Goal: Contribute content

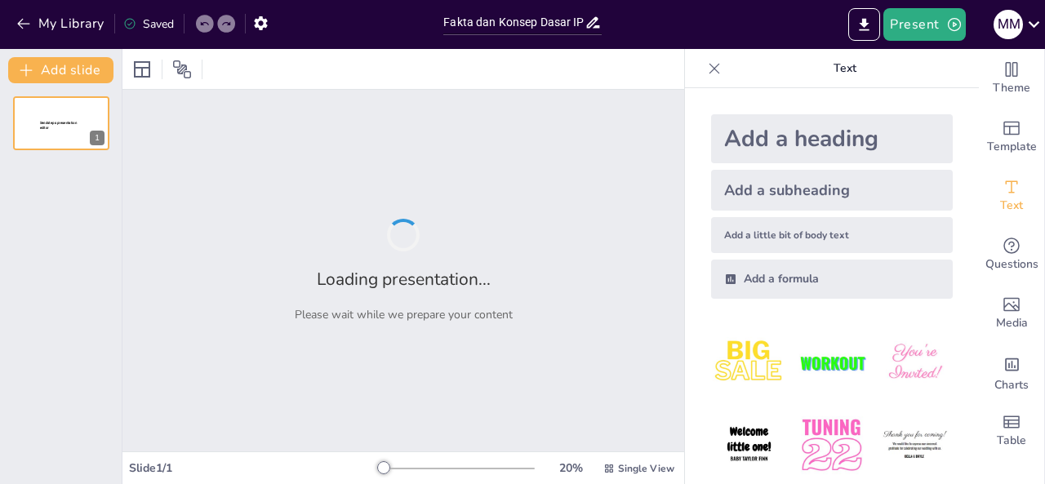
type input "Fakta dan Konsep Dasar IPS: Menyibak Fenomena Sosial"
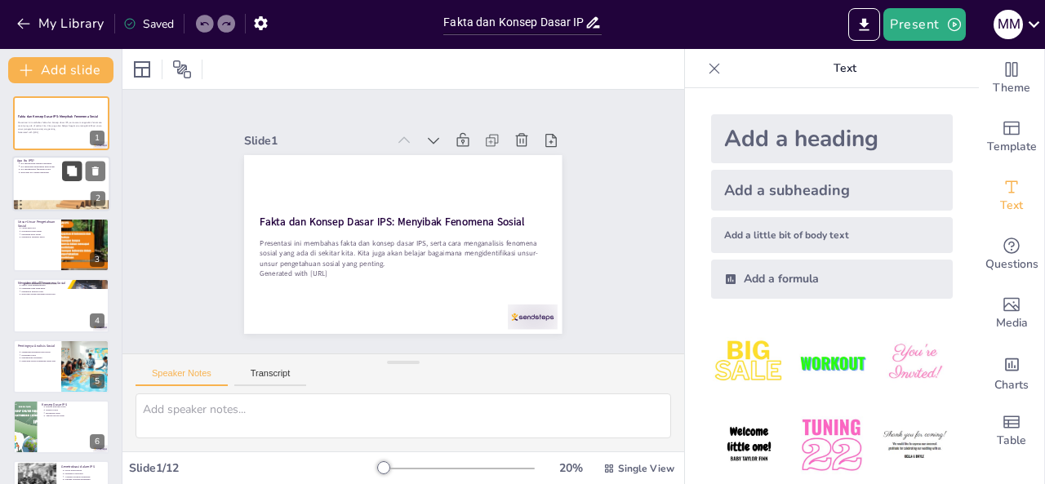
click at [63, 166] on button at bounding box center [72, 172] width 20 height 20
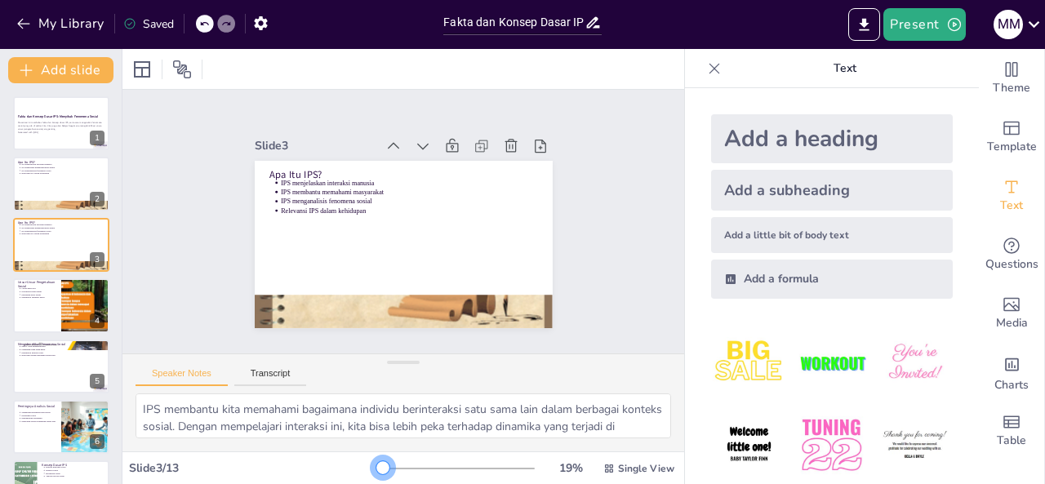
click at [376, 472] on div at bounding box center [382, 467] width 13 height 13
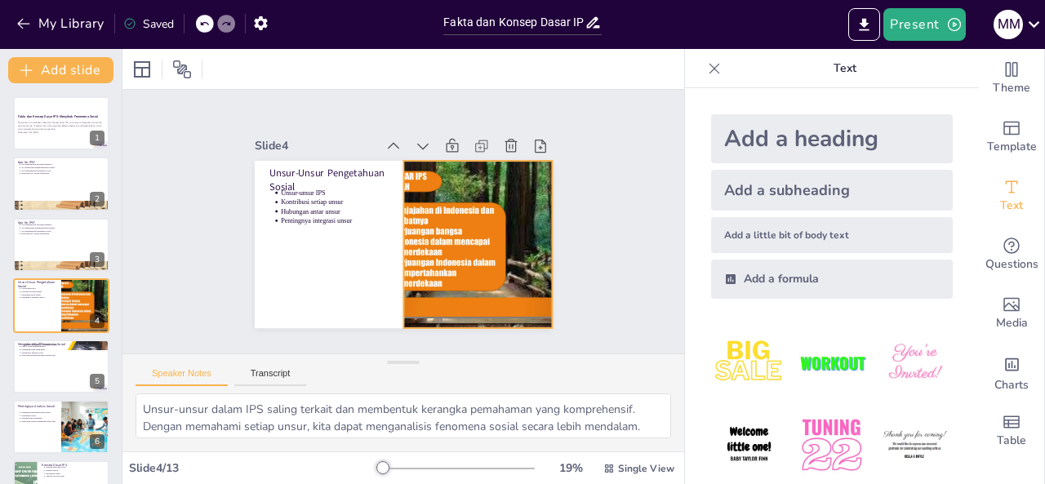
click at [490, 198] on div at bounding box center [478, 244] width 298 height 167
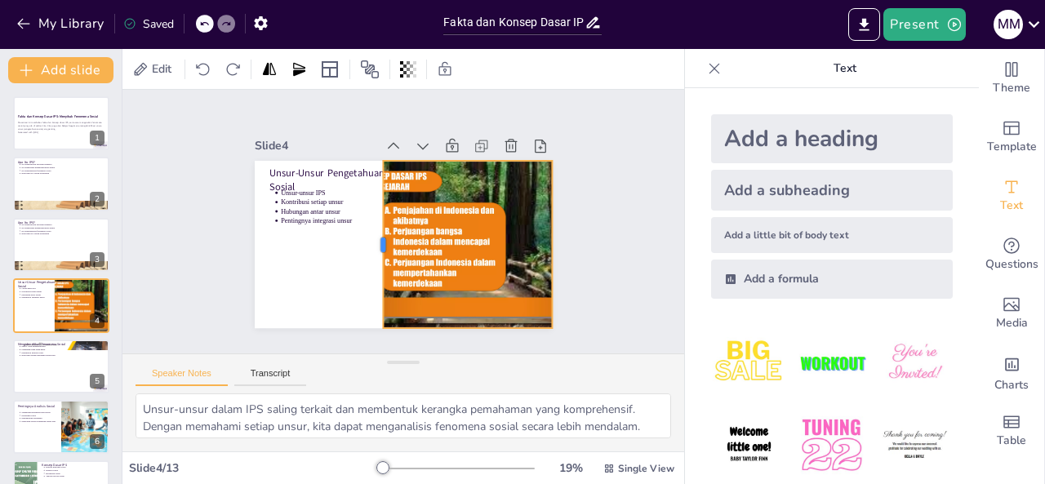
drag, startPoint x: 388, startPoint y: 236, endPoint x: 367, endPoint y: 255, distance: 27.7
click at [367, 255] on div at bounding box center [369, 232] width 80 height 158
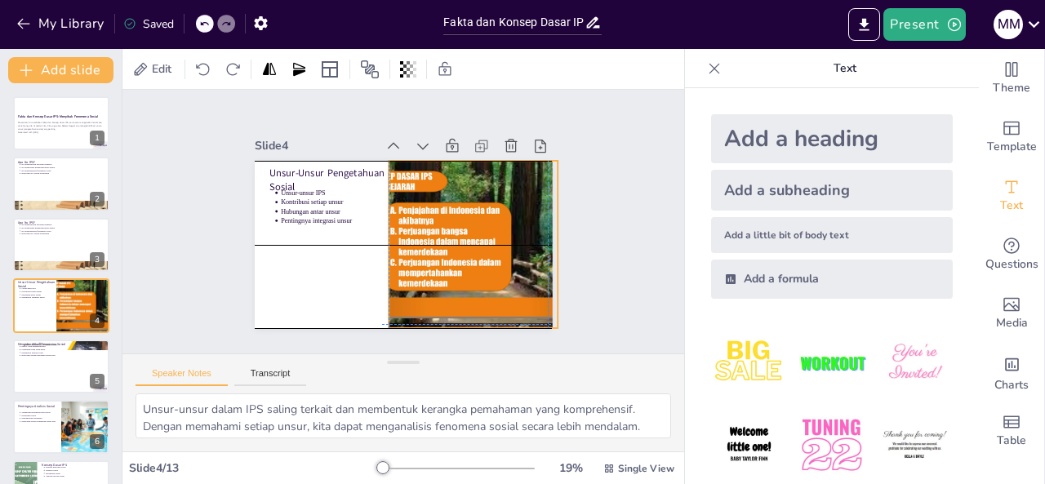
click at [437, 242] on div at bounding box center [479, 251] width 313 height 197
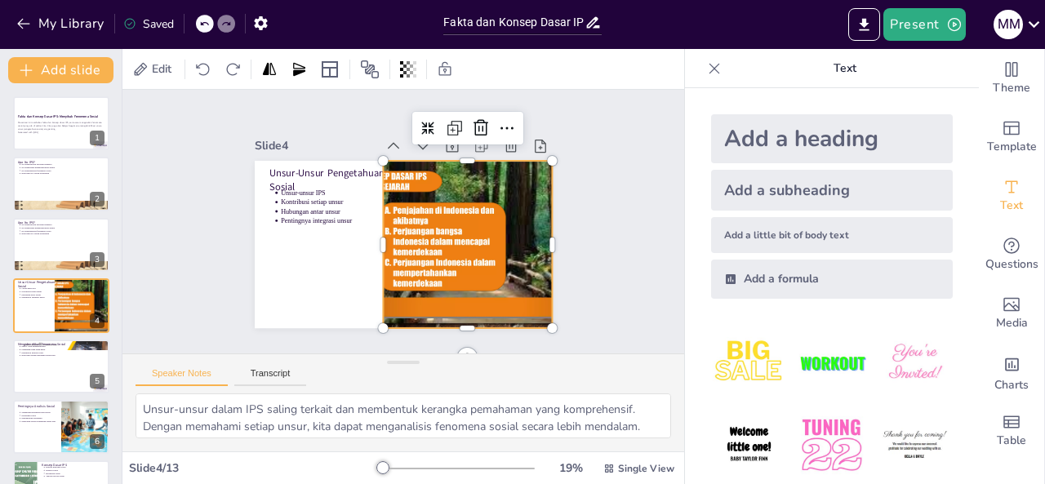
click at [370, 236] on div at bounding box center [474, 251] width 313 height 197
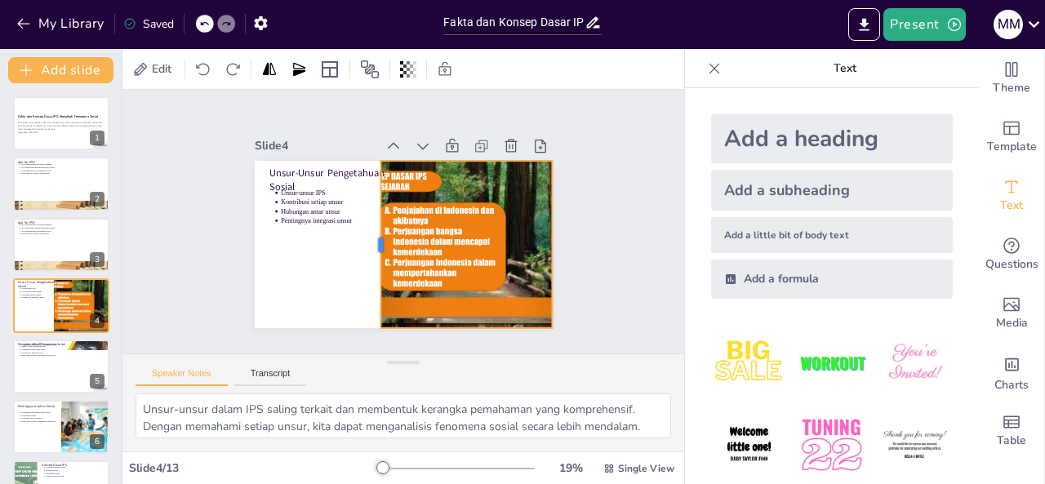
click at [365, 237] on div at bounding box center [369, 237] width 47 height 166
click at [568, 208] on div "Slide 1 Fakta dan Konsep Dasar IPS: Menyibak Fenomena Sosial Presentasi ini mem…" at bounding box center [403, 221] width 442 height 353
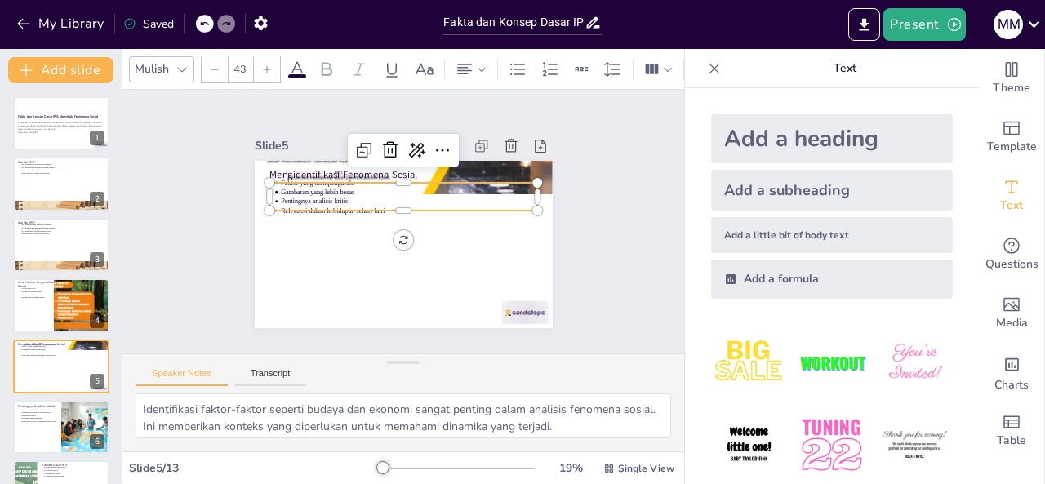
click at [363, 178] on p "Faktor yang mempengaruhi" at bounding box center [417, 184] width 253 height 63
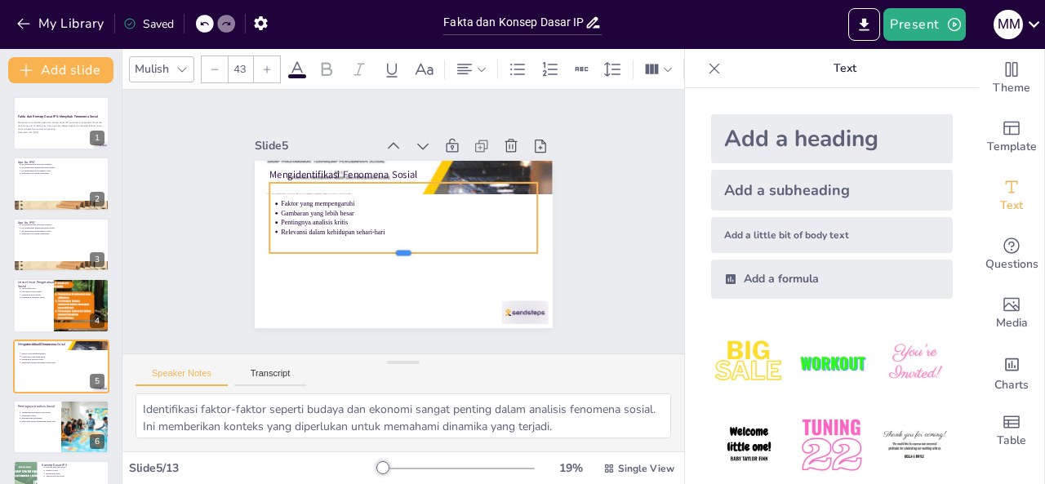
drag, startPoint x: 388, startPoint y: 206, endPoint x: 379, endPoint y: 249, distance: 43.5
click at [379, 249] on div at bounding box center [399, 259] width 268 height 41
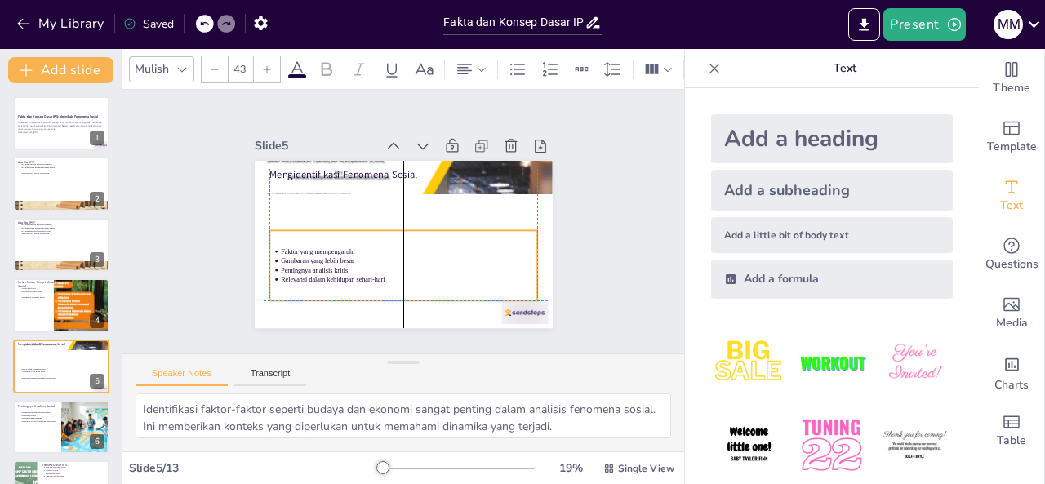
drag, startPoint x: 393, startPoint y: 207, endPoint x: 387, endPoint y: 251, distance: 43.6
click at [387, 251] on p "Gambaran yang lebih besar" at bounding box center [396, 260] width 247 height 88
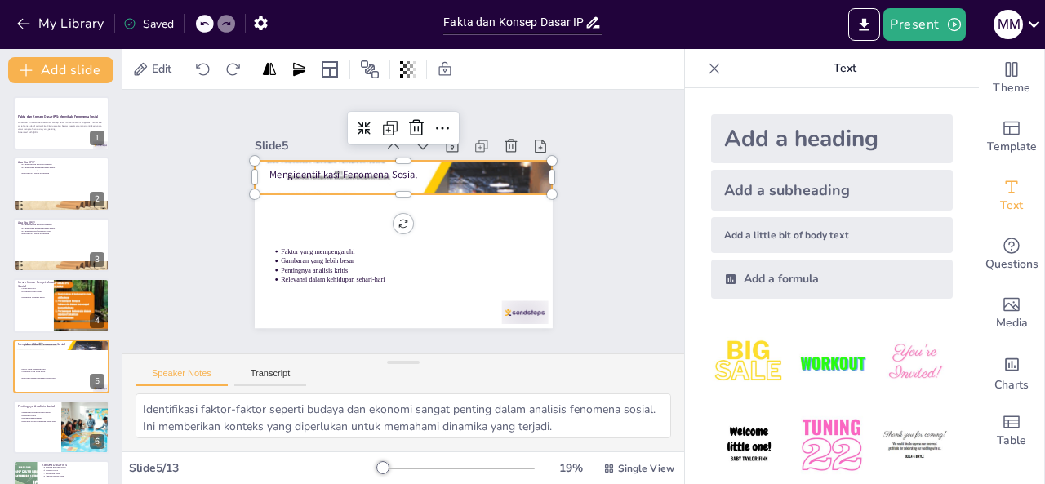
click at [472, 175] on div at bounding box center [417, 179] width 406 height 468
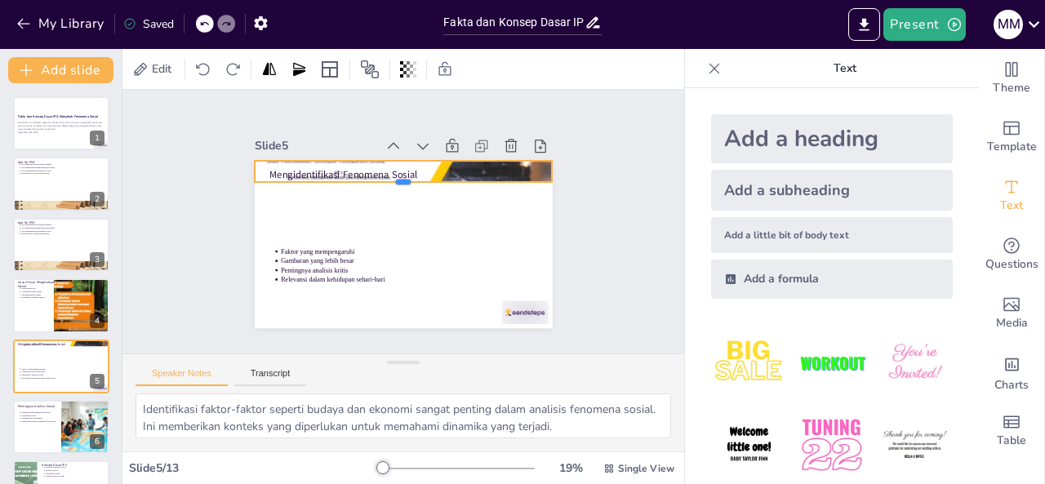
drag, startPoint x: 393, startPoint y: 189, endPoint x: 409, endPoint y: 176, distance: 19.8
click at [409, 176] on div at bounding box center [410, 189] width 294 height 74
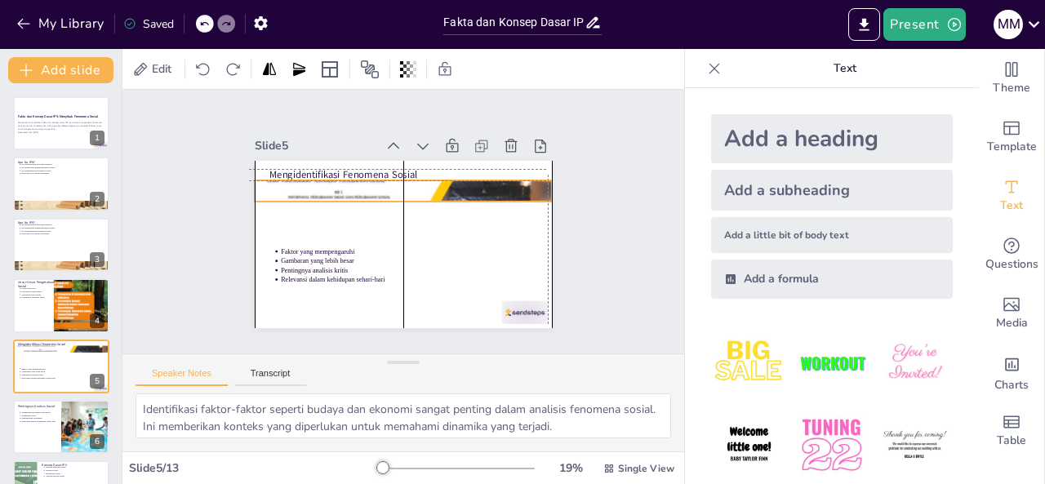
drag, startPoint x: 530, startPoint y: 162, endPoint x: 525, endPoint y: 176, distance: 15.0
click at [525, 176] on div at bounding box center [408, 197] width 374 height 449
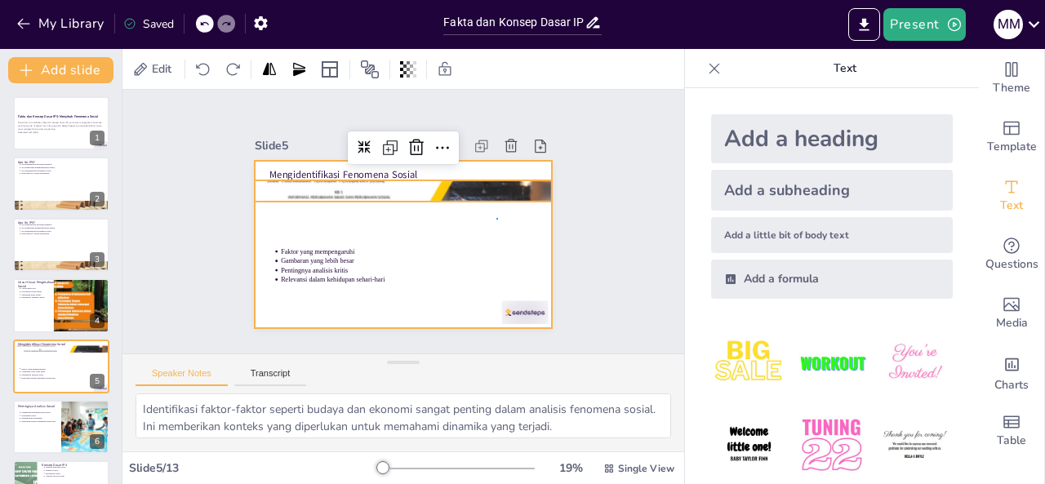
click at [496, 219] on div at bounding box center [400, 243] width 313 height 197
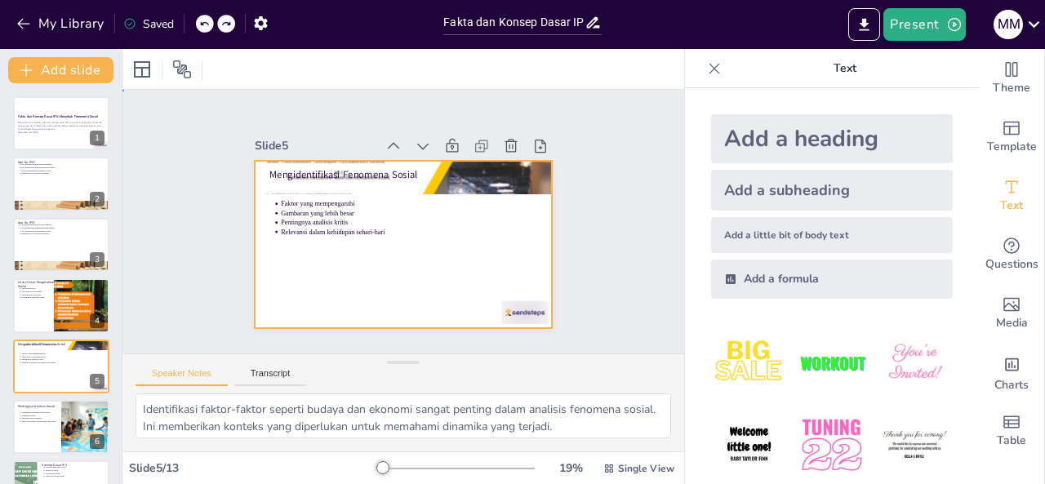
click at [433, 282] on div at bounding box center [400, 243] width 313 height 197
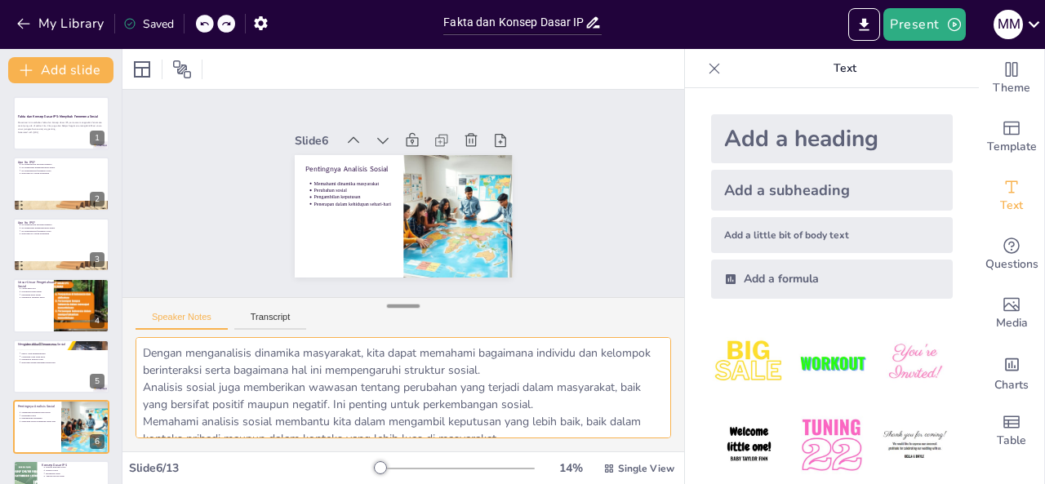
drag, startPoint x: 403, startPoint y: 362, endPoint x: 406, endPoint y: 306, distance: 56.4
click at [406, 306] on div at bounding box center [403, 306] width 33 height 16
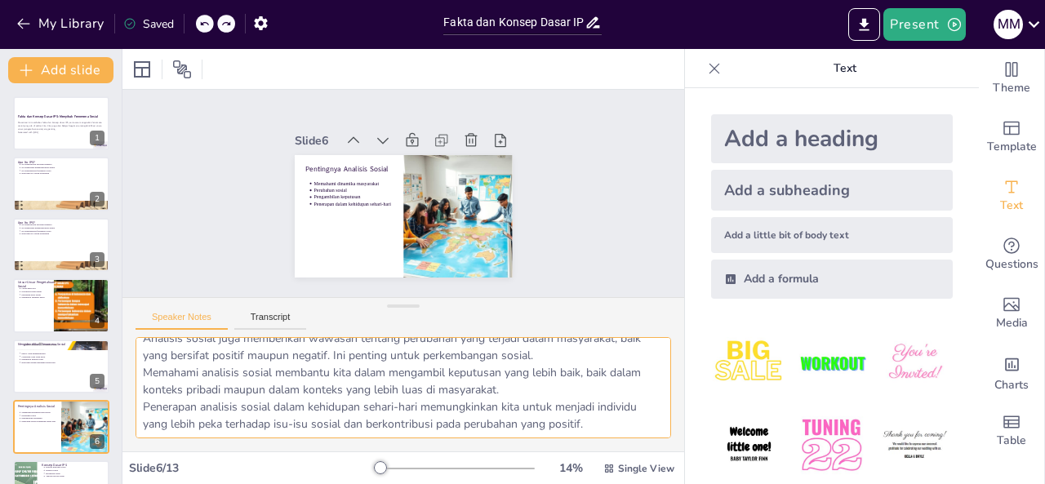
scroll to position [49, 0]
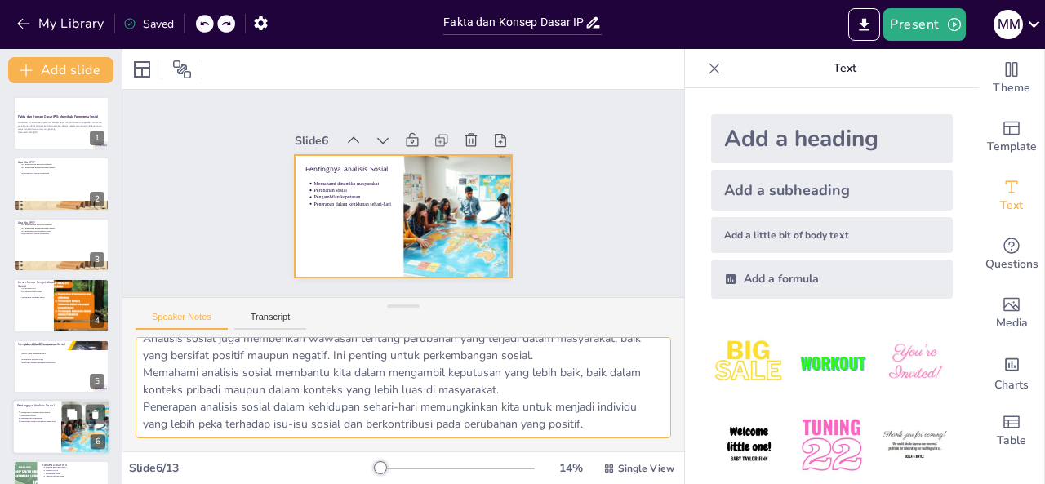
click at [31, 428] on div at bounding box center [61, 426] width 98 height 55
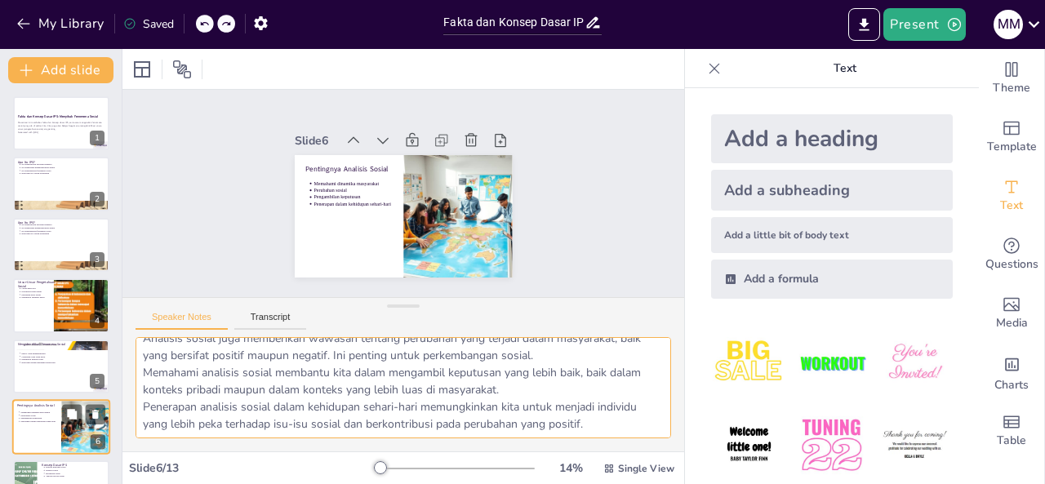
scroll to position [143, 0]
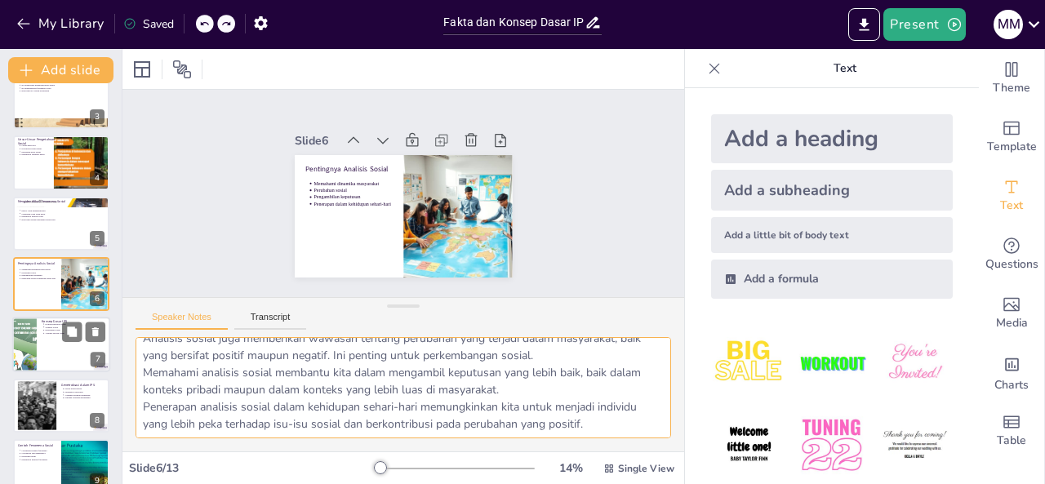
click at [54, 335] on div at bounding box center [61, 344] width 98 height 55
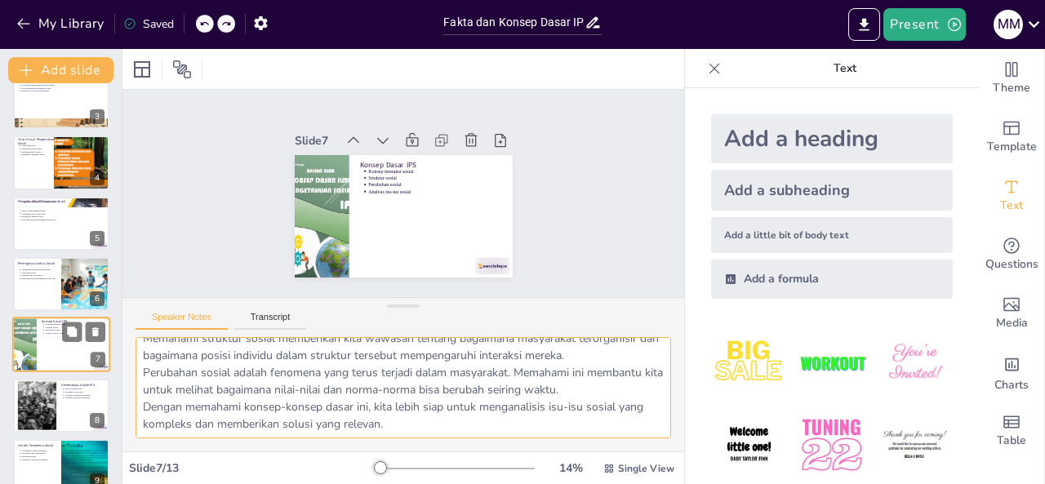
scroll to position [204, 0]
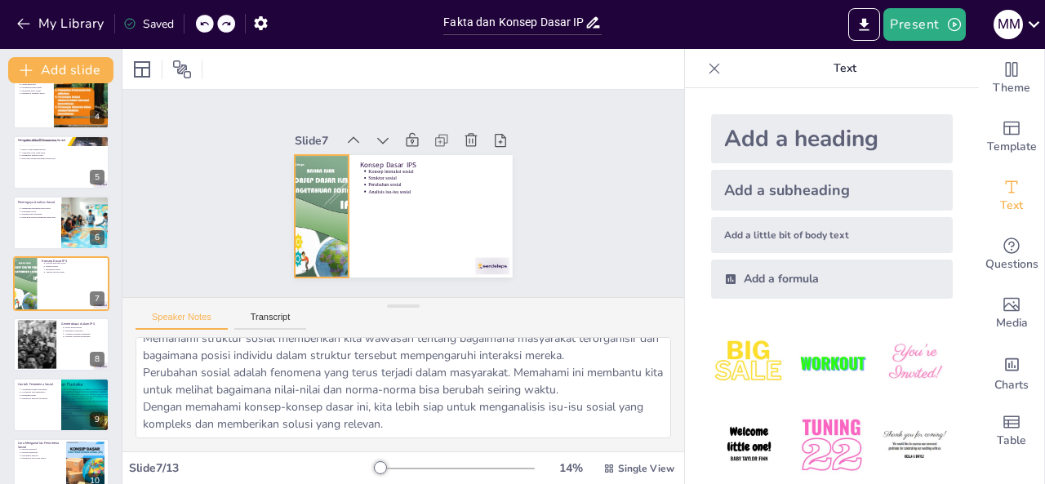
click at [325, 213] on div at bounding box center [319, 207] width 99 height 131
click at [328, 209] on div at bounding box center [318, 213] width 99 height 131
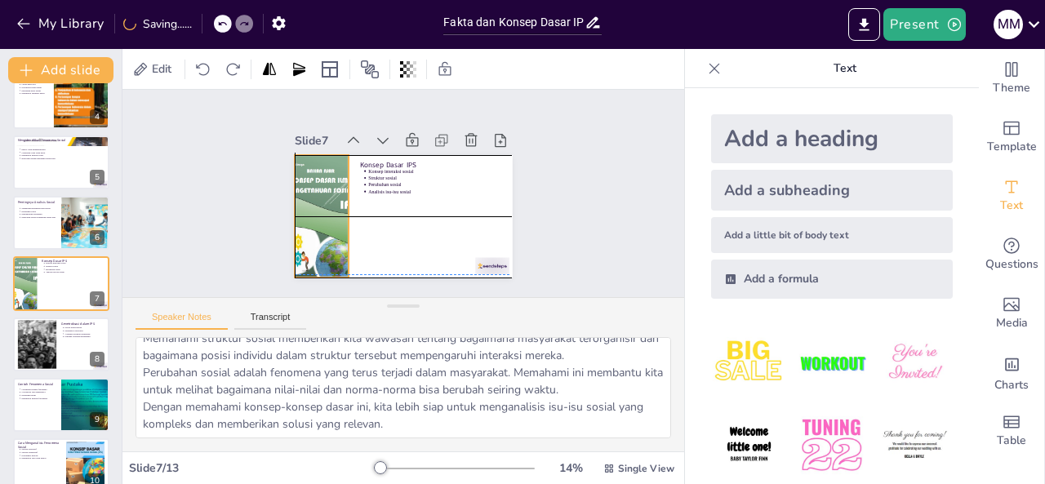
click at [319, 197] on div at bounding box center [319, 207] width 99 height 131
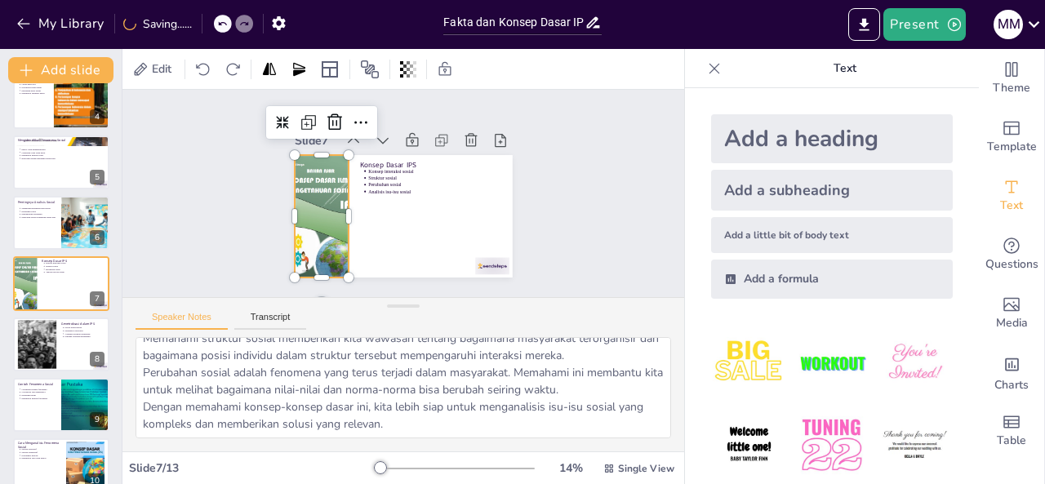
click at [592, 154] on div "Slide 1 Fakta dan Konsep Dasar IPS: Menyibak Fenomena Sosial Presentasi ini mem…" at bounding box center [403, 192] width 592 height 319
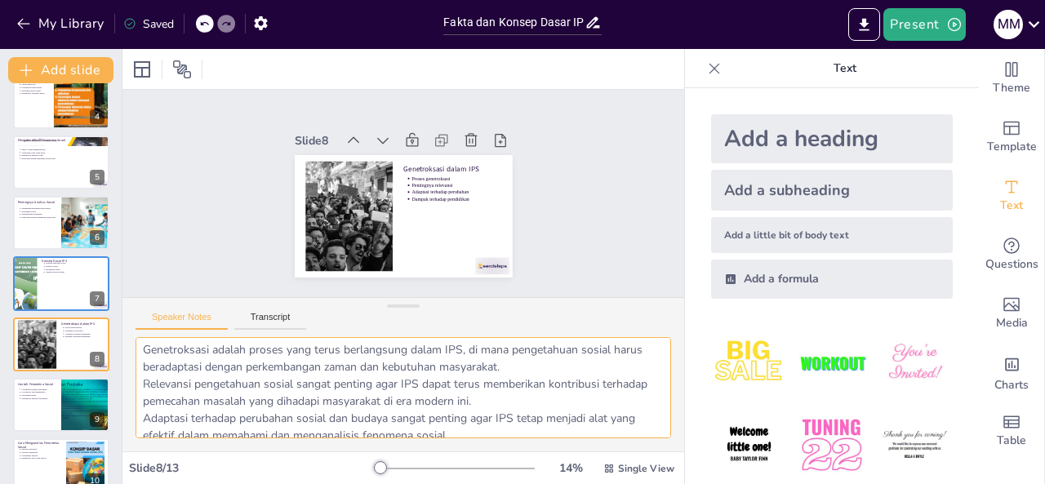
scroll to position [0, 0]
click at [62, 410] on div at bounding box center [85, 404] width 73 height 55
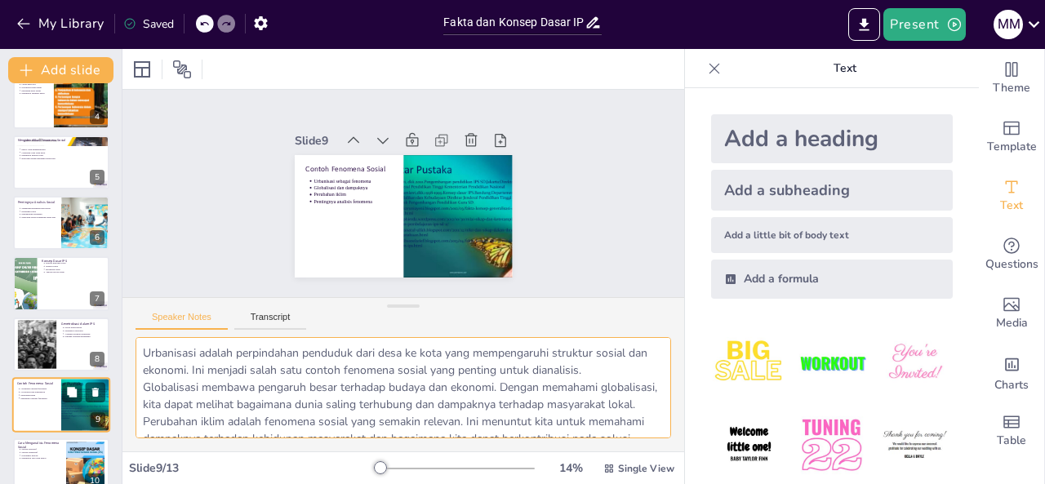
scroll to position [325, 0]
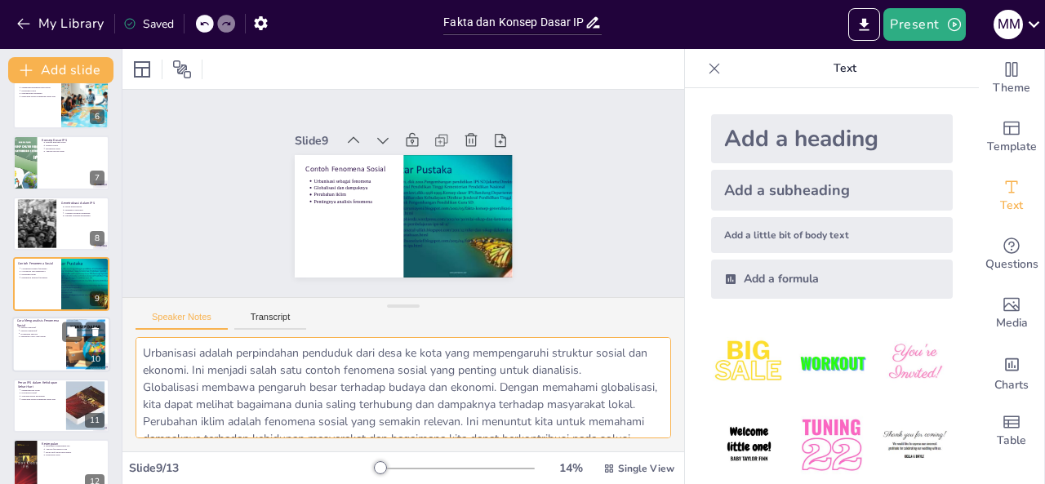
click at [45, 362] on div at bounding box center [61, 344] width 98 height 55
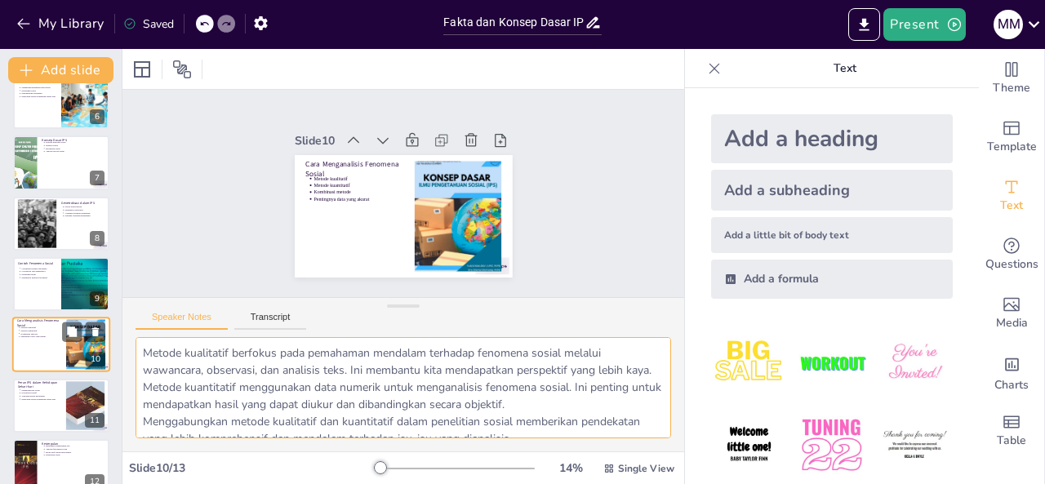
scroll to position [386, 0]
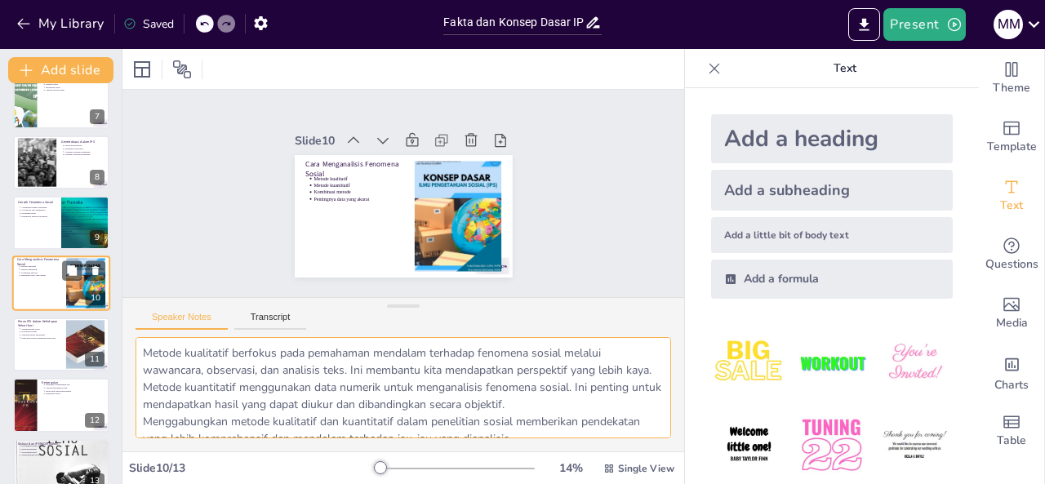
click at [45, 362] on div at bounding box center [61, 344] width 96 height 54
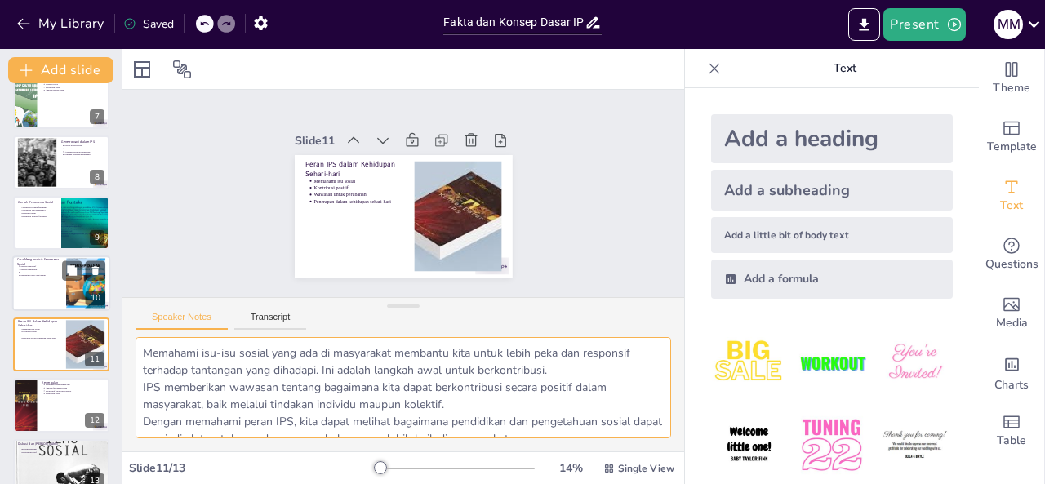
scroll to position [407, 0]
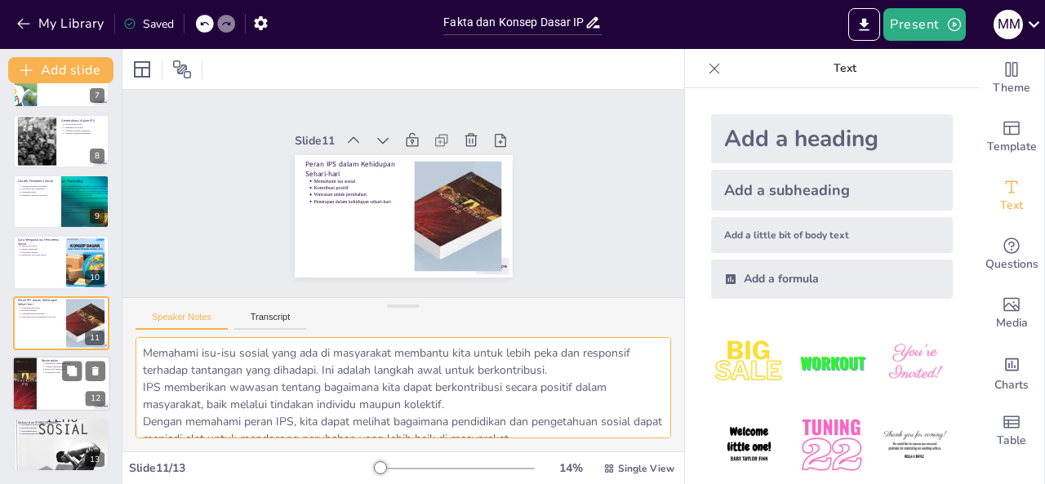
click at [45, 393] on div at bounding box center [61, 383] width 98 height 55
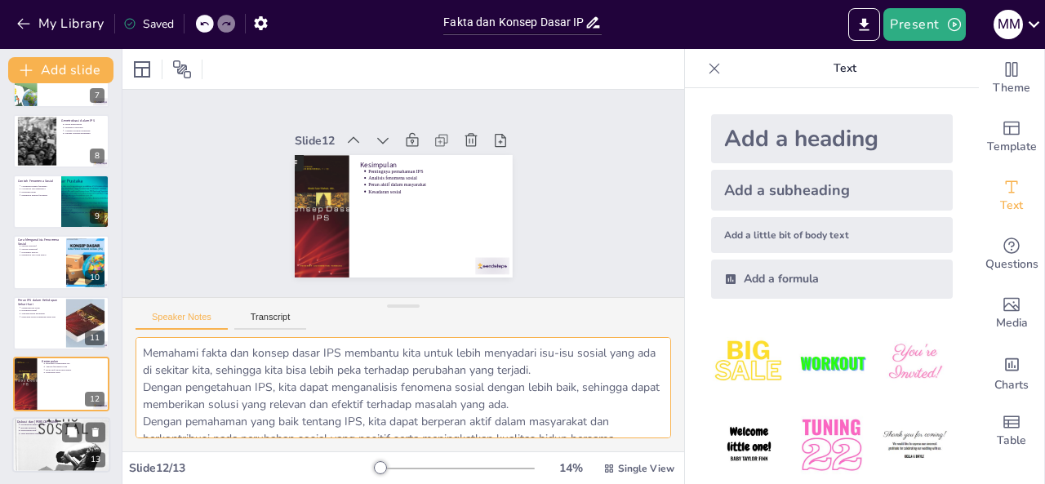
click at [46, 430] on p "Keterlibatan aktif" at bounding box center [62, 429] width 85 height 3
type textarea "Diskusi adalah kesempatan bagi kita untuk saling bertukar pikiran dan memperdal…"
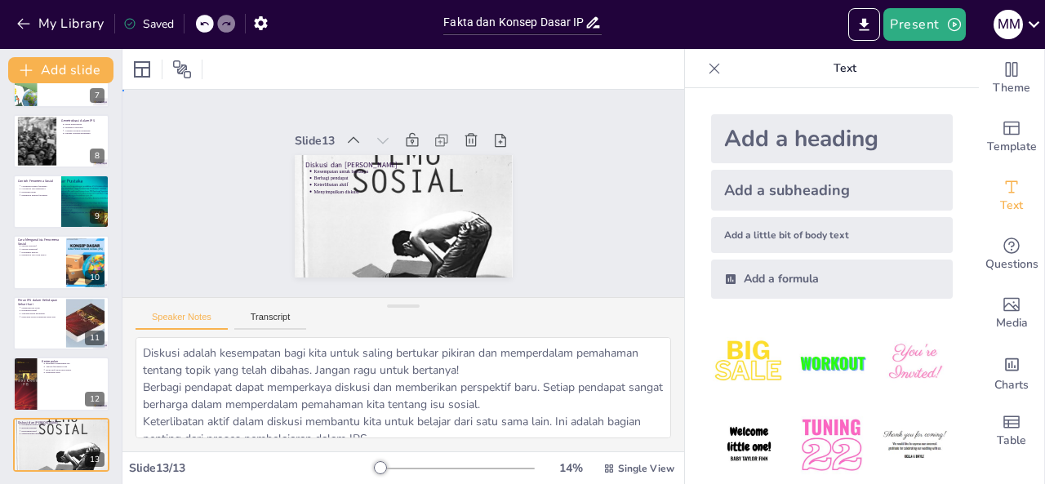
click at [524, 223] on div "Slide 1 Fakta dan Konsep Dasar IPS: Menyibak Fenomena Sosial Presentasi ini mem…" at bounding box center [403, 193] width 342 height 331
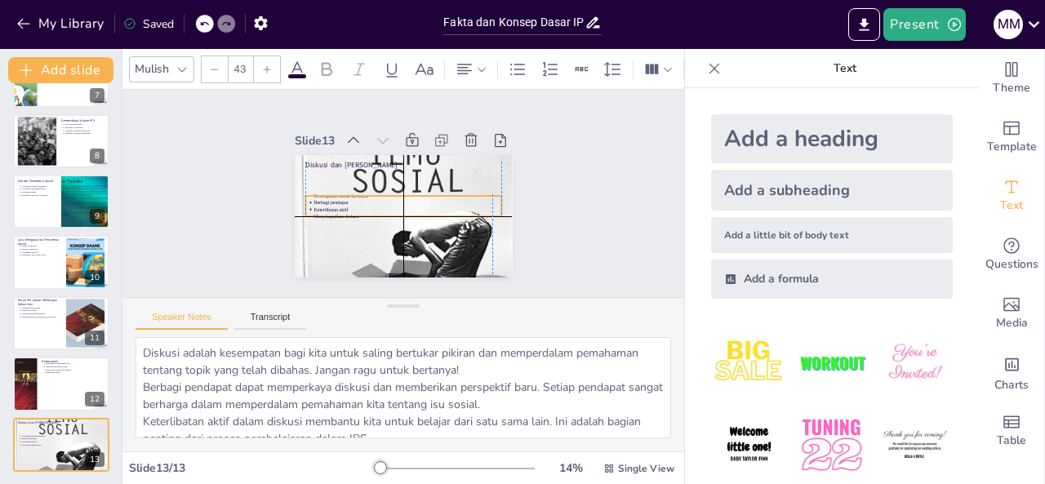
drag, startPoint x: 429, startPoint y: 164, endPoint x: 424, endPoint y: 187, distance: 23.4
click at [424, 187] on p "Kesempatan untuk bertanya" at bounding box center [406, 197] width 180 height 64
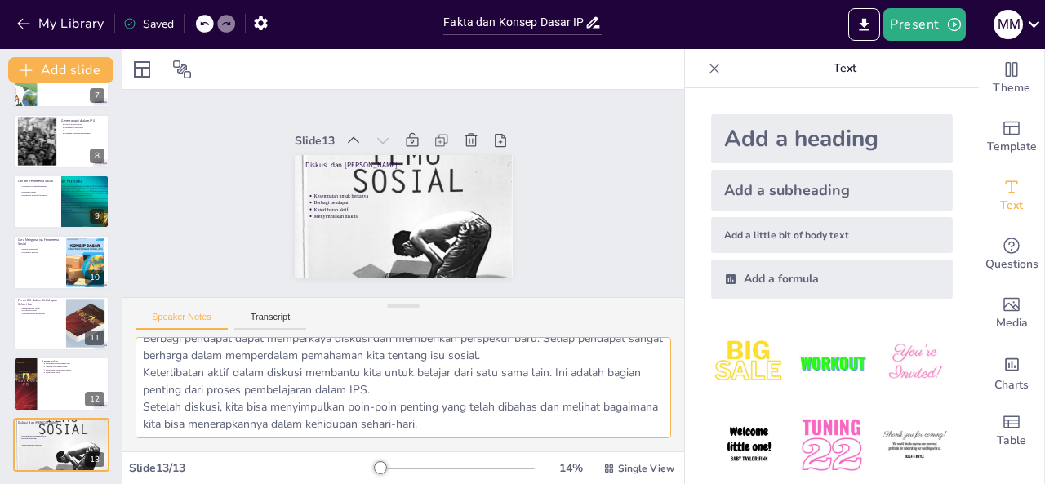
scroll to position [0, 0]
